Goal: Communication & Community: Answer question/provide support

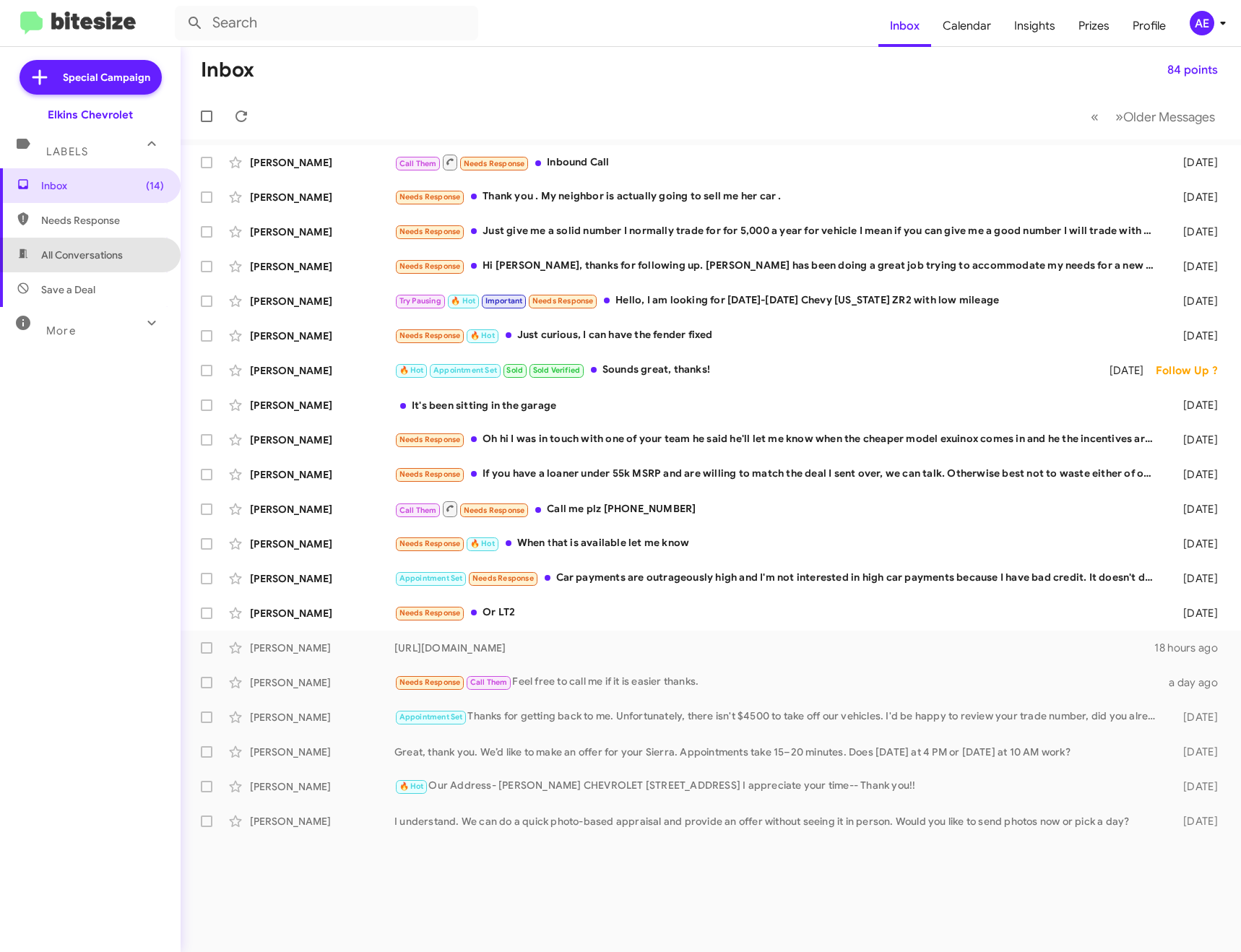
click at [105, 249] on span "All Conversations" at bounding box center [82, 254] width 81 height 15
type input "in:all-conversations"
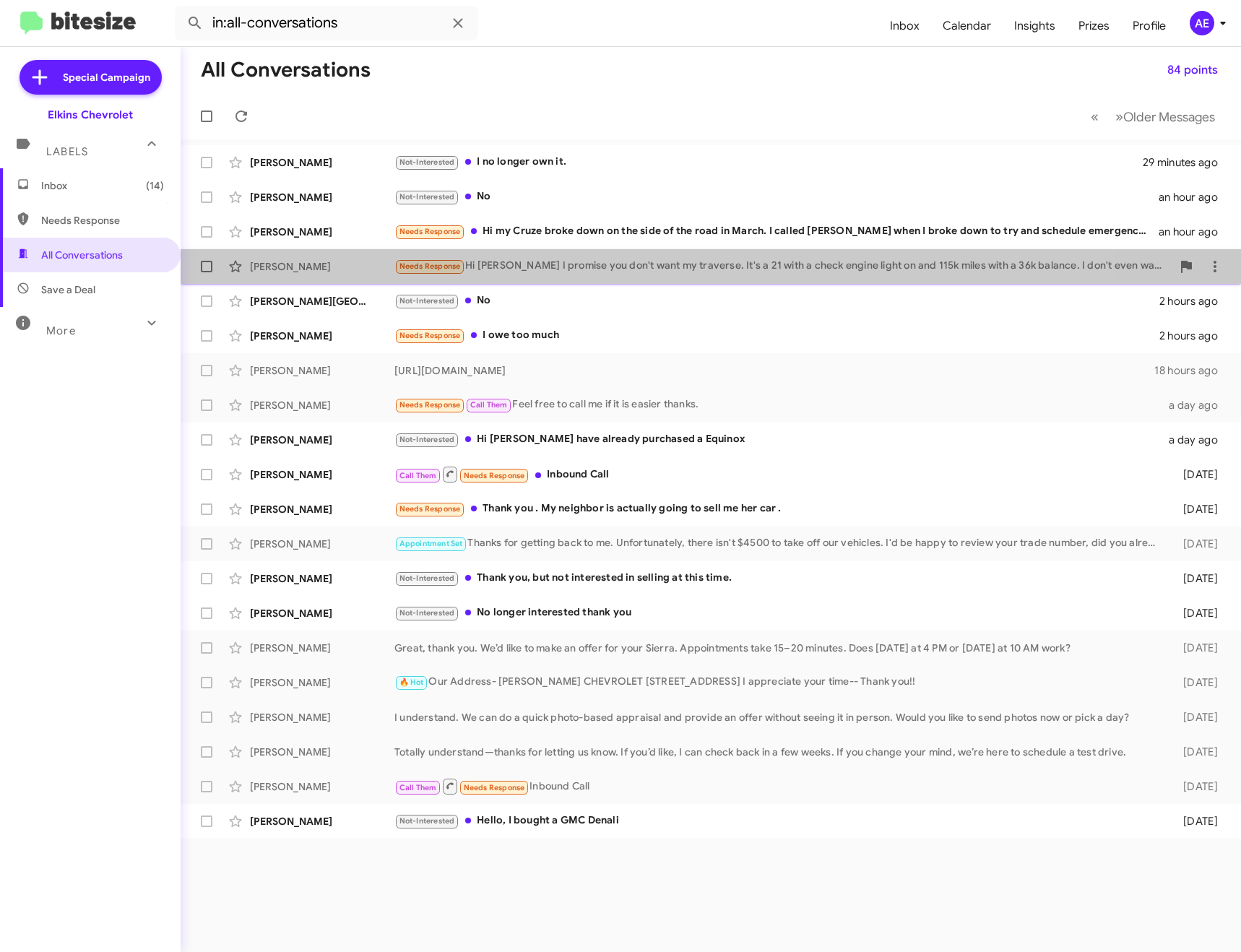
click at [628, 260] on div "Needs Response Hi [PERSON_NAME] I promise you don't want my traverse. It's a 21…" at bounding box center [782, 267] width 777 height 17
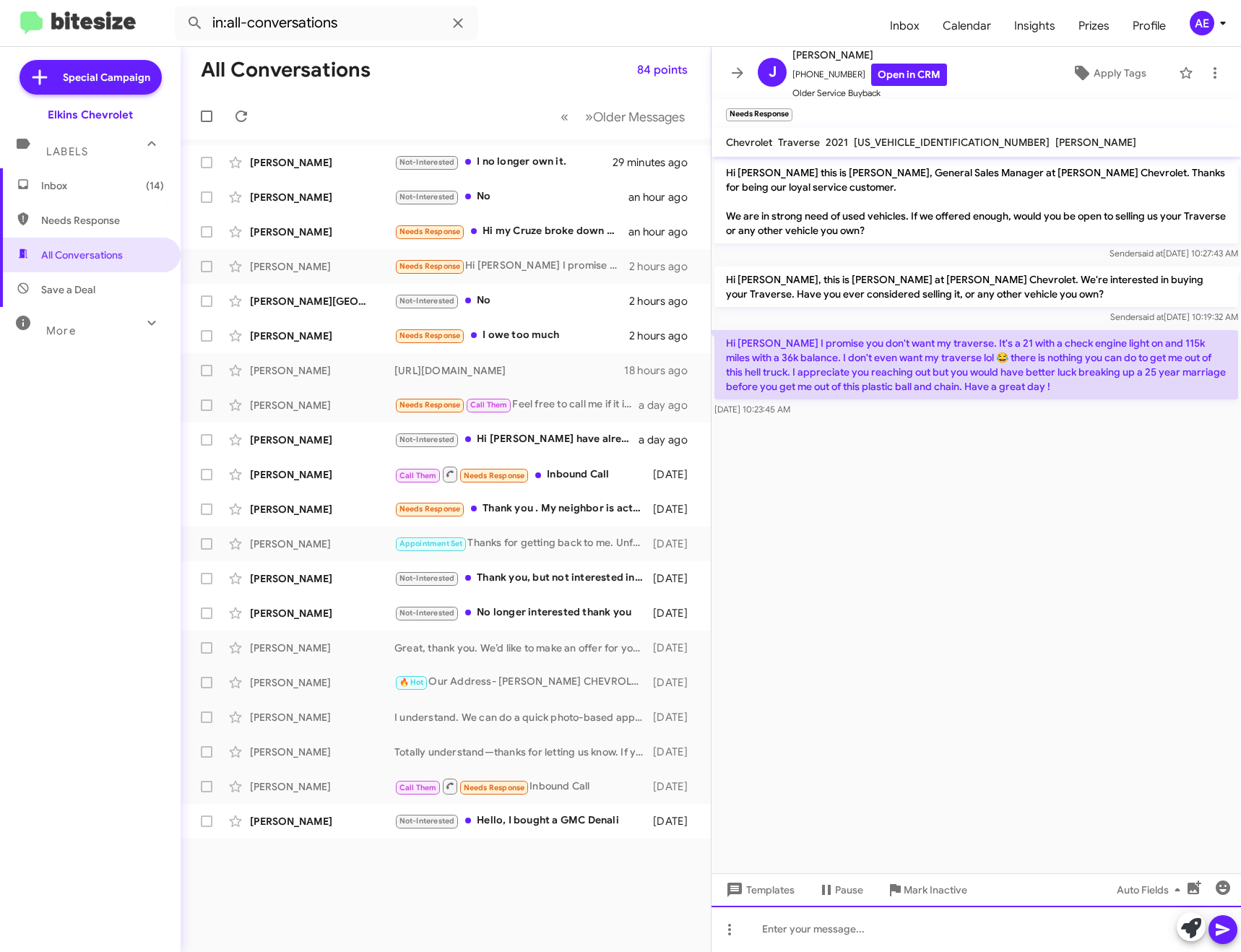
click at [884, 934] on div at bounding box center [976, 929] width 529 height 46
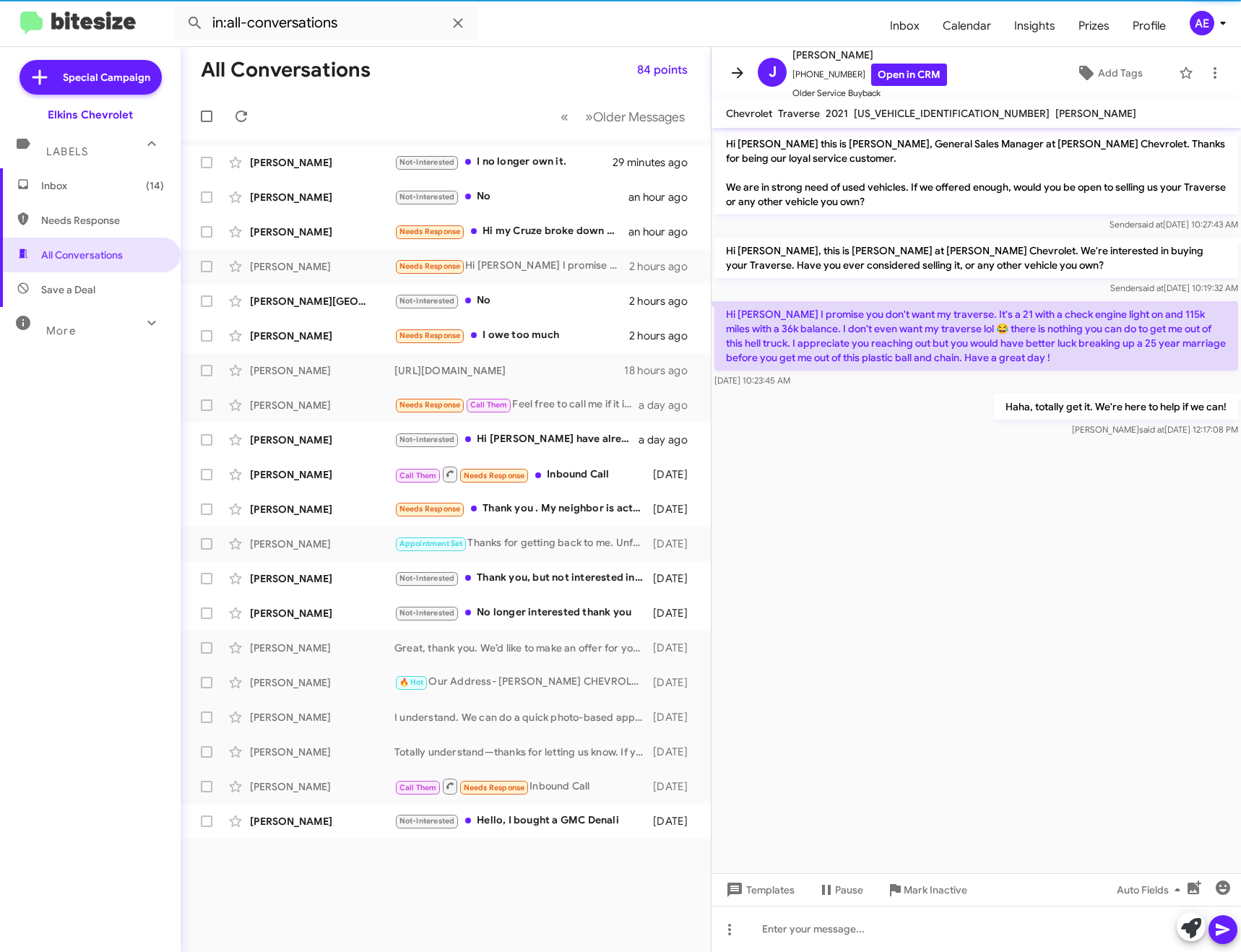
click at [739, 61] on button at bounding box center [738, 73] width 29 height 29
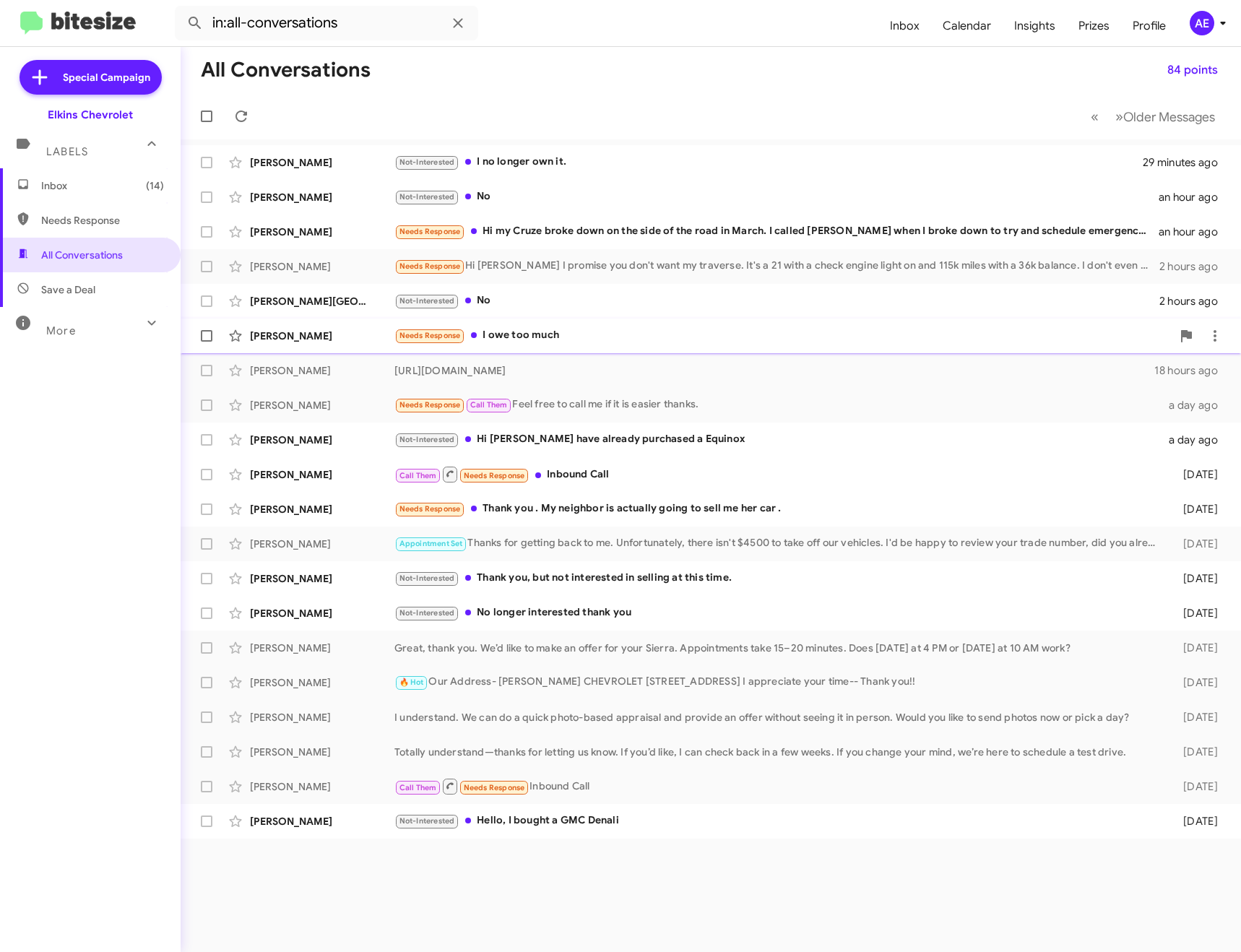
click at [552, 337] on div "Needs Response I owe too much" at bounding box center [782, 336] width 777 height 17
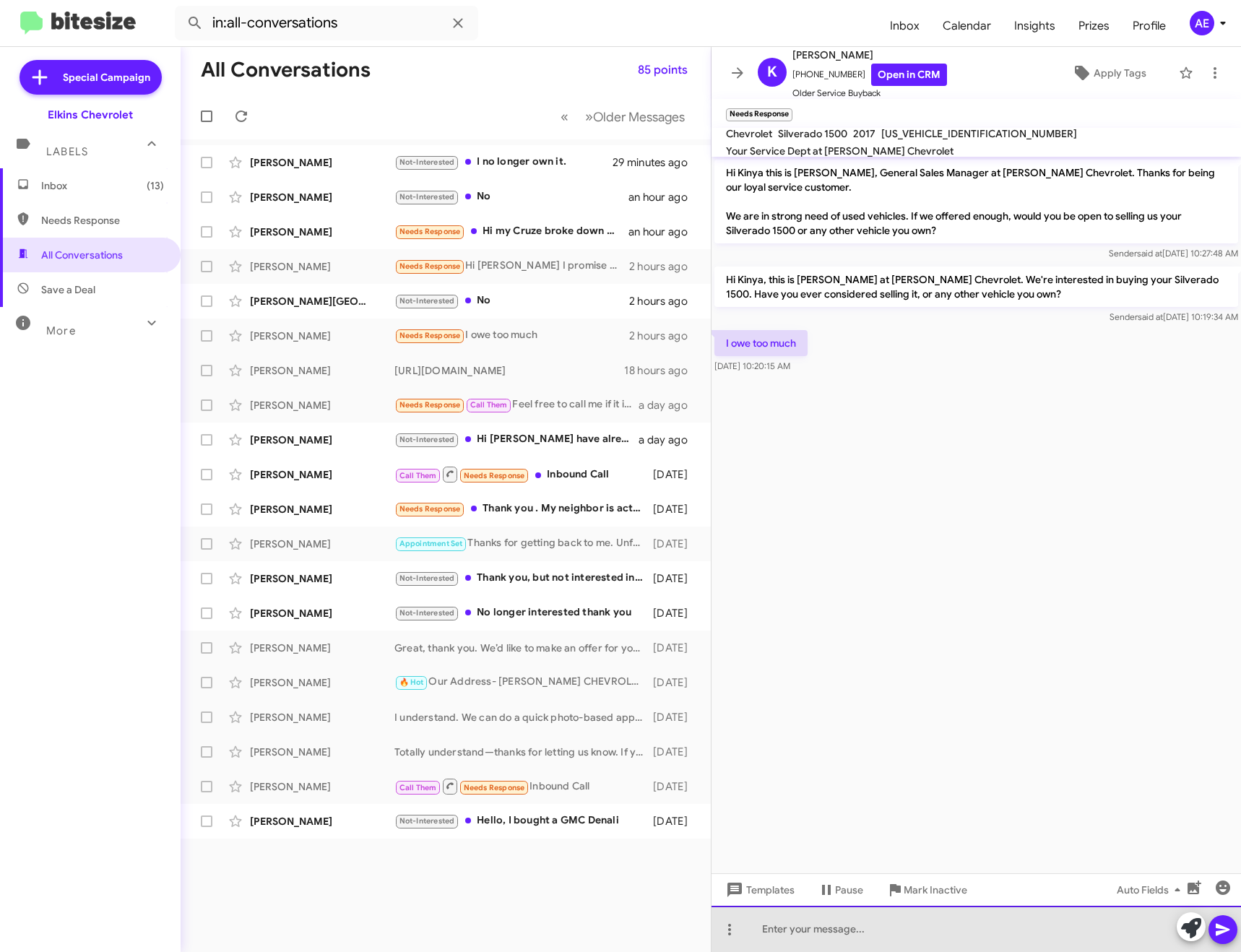
click at [1175, 930] on div at bounding box center [976, 929] width 529 height 46
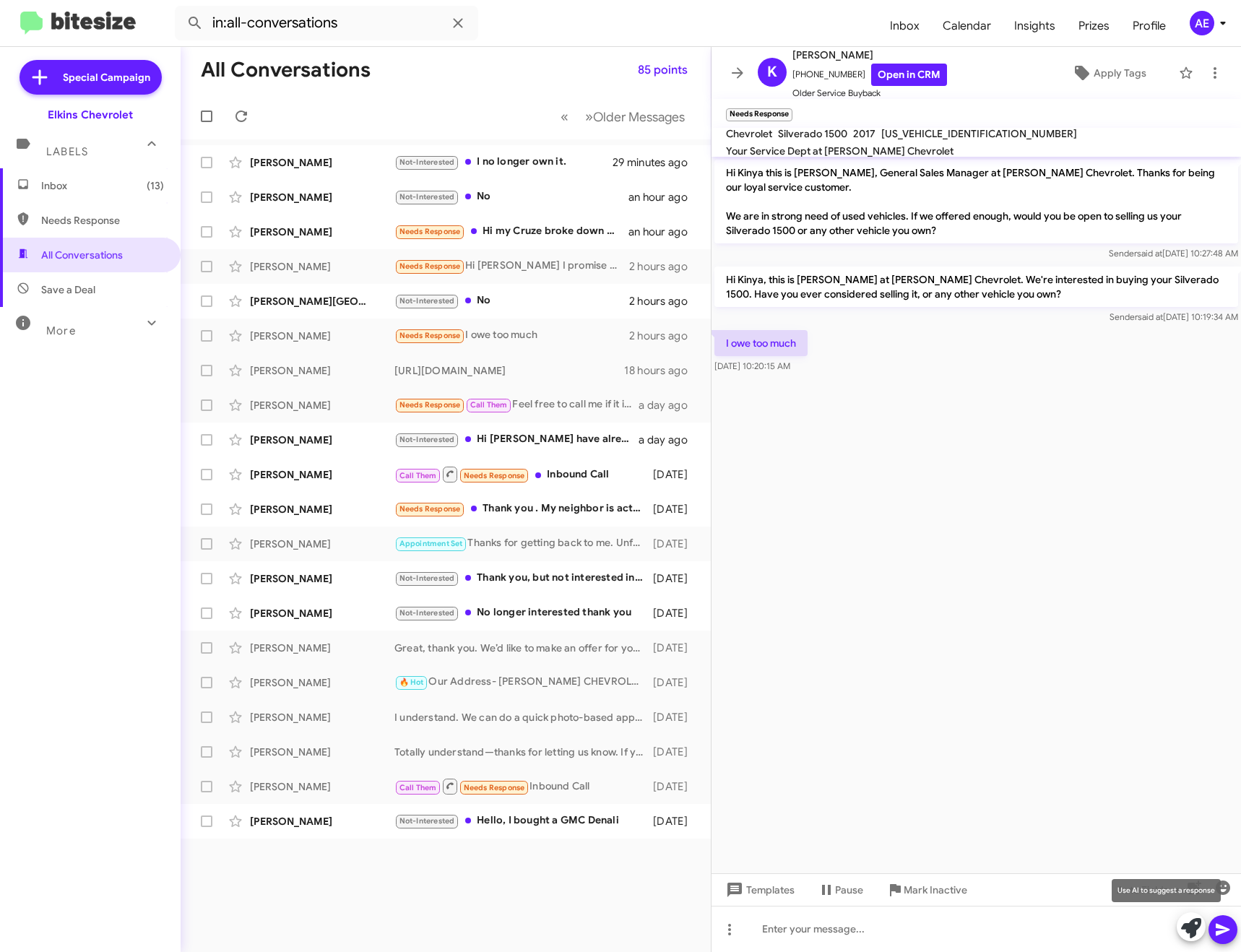
click at [1177, 926] on button at bounding box center [1191, 927] width 29 height 29
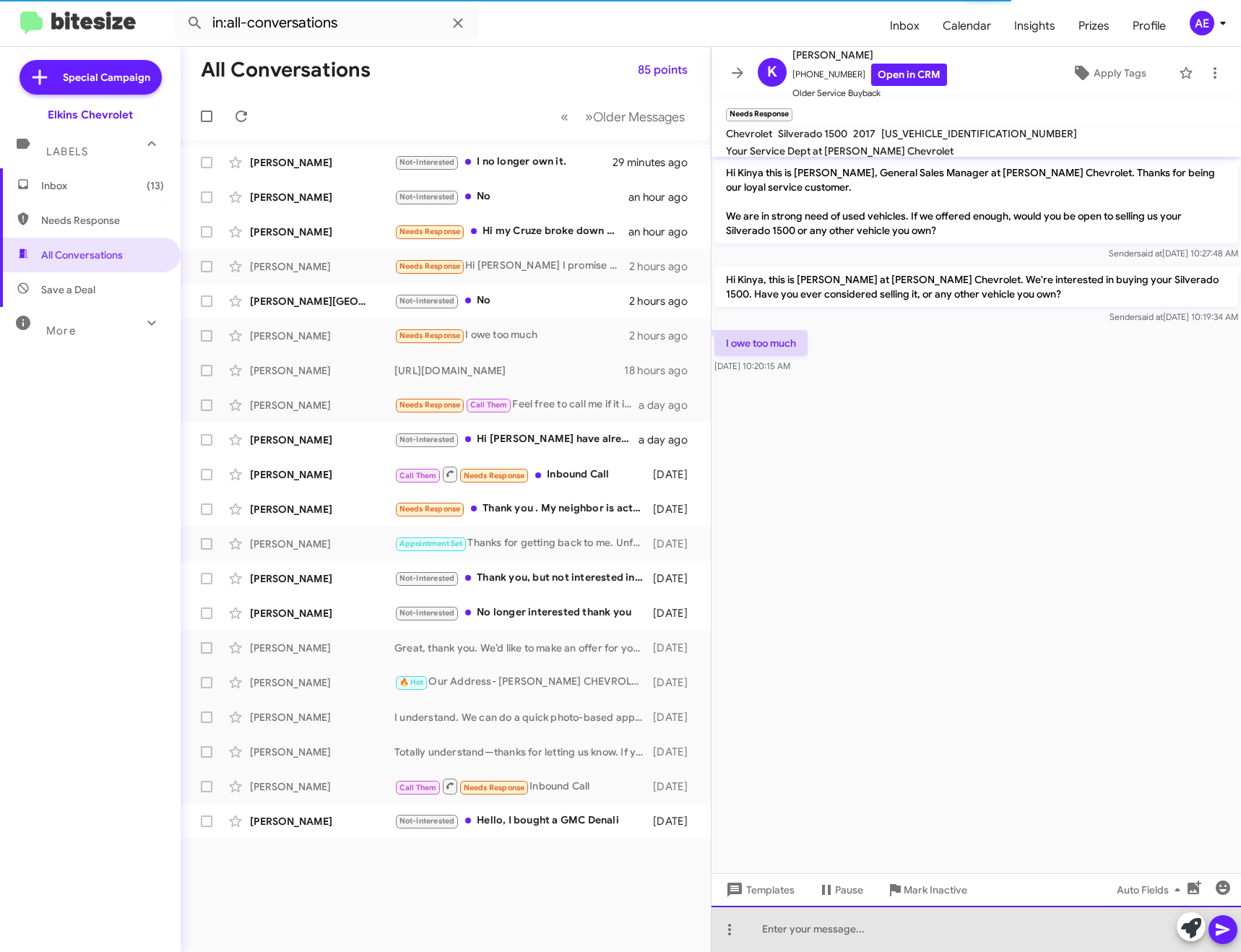
click at [808, 910] on div at bounding box center [976, 929] width 529 height 46
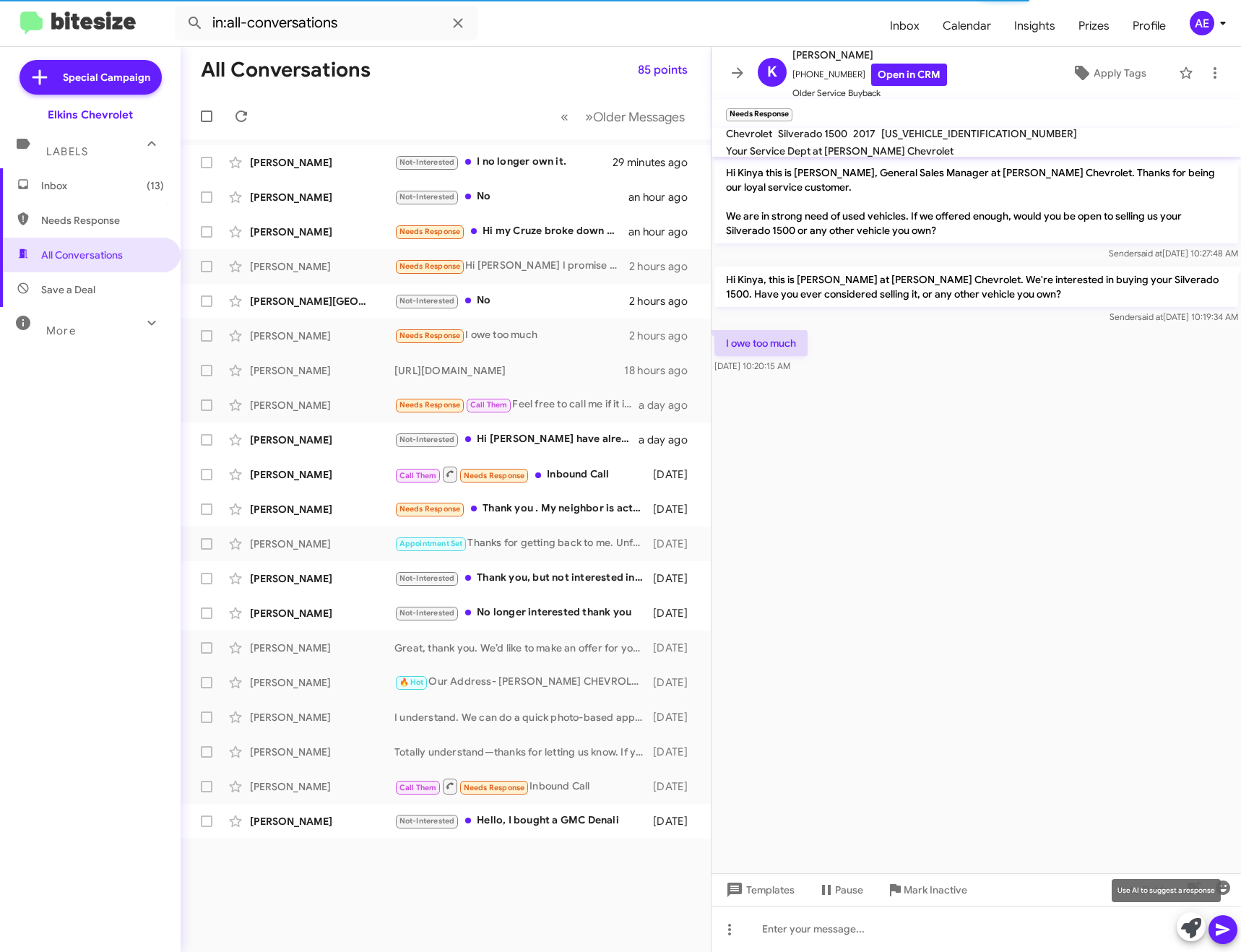
click at [1180, 920] on button at bounding box center [1191, 927] width 29 height 29
click at [871, 932] on div at bounding box center [976, 929] width 529 height 46
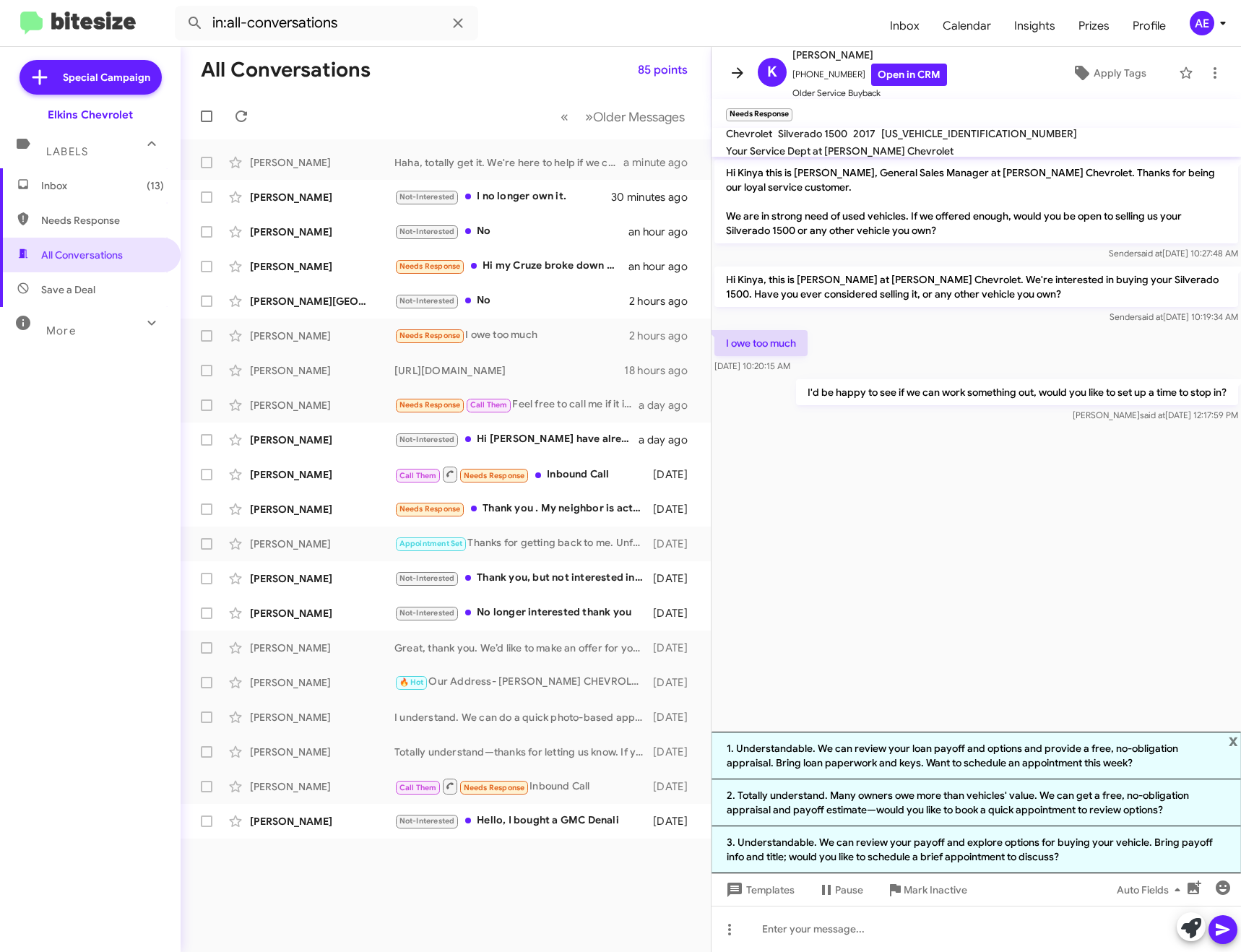
click at [739, 78] on icon at bounding box center [737, 73] width 18 height 18
